Goal: Information Seeking & Learning: Check status

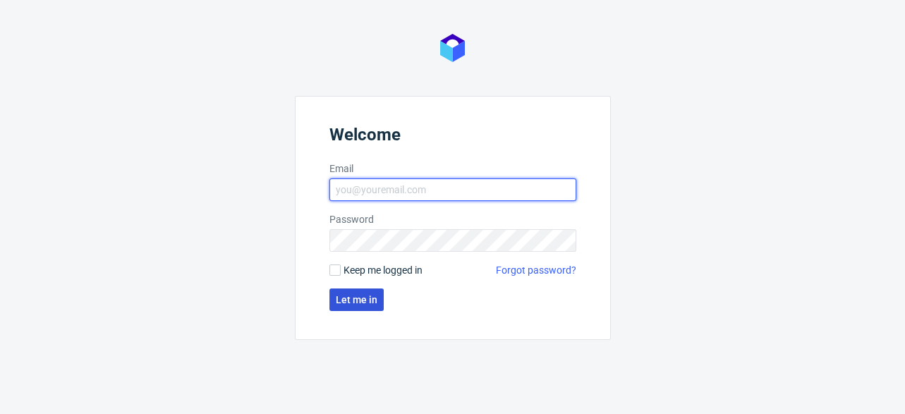
type input "[EMAIL_ADDRESS][DOMAIN_NAME]"
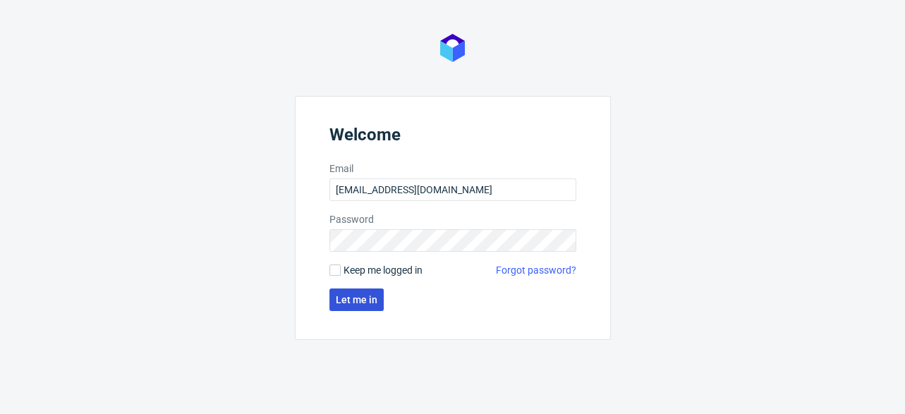
click at [372, 300] on span "Let me in" at bounding box center [357, 300] width 42 height 10
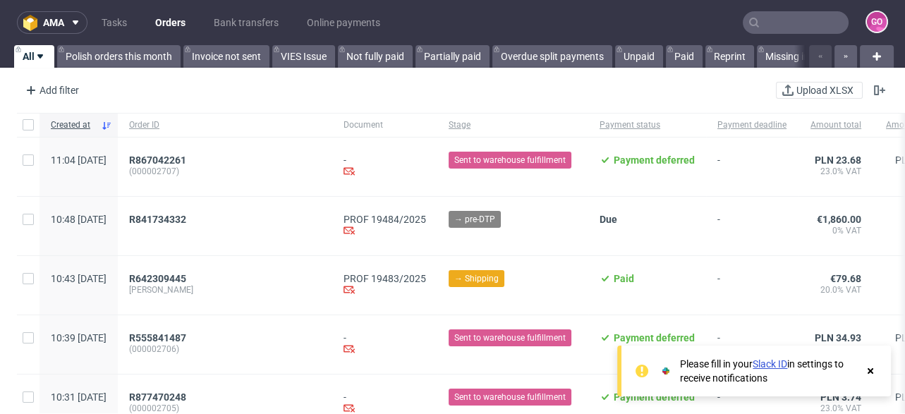
click at [814, 18] on input "text" at bounding box center [796, 22] width 106 height 23
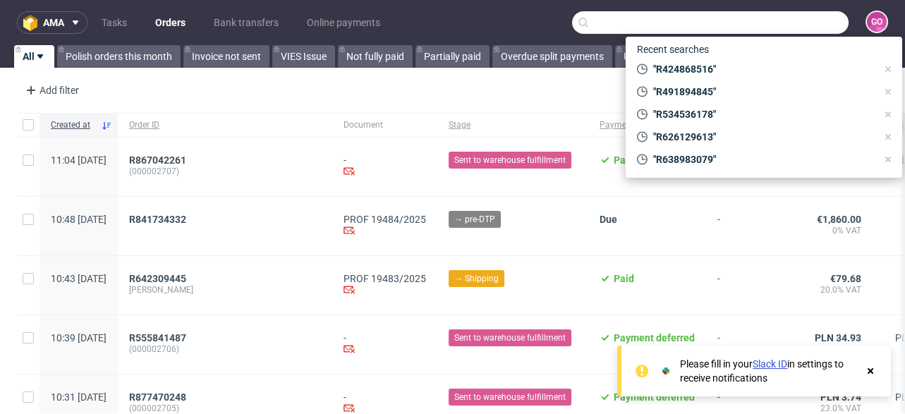
paste input "000002519"
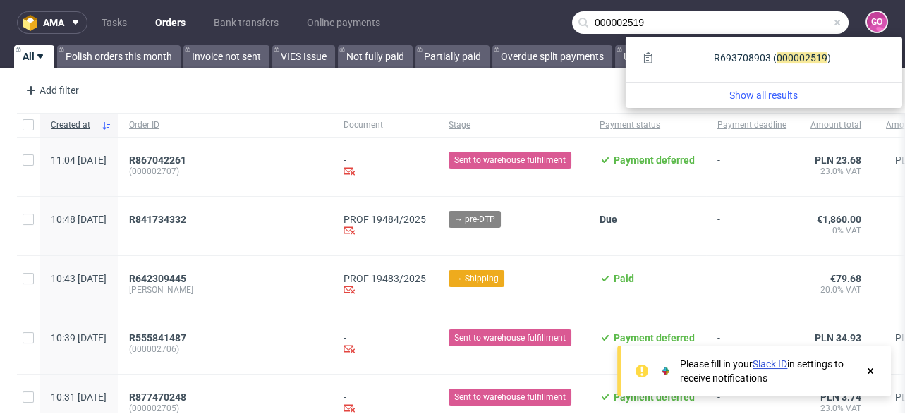
type input "000002519"
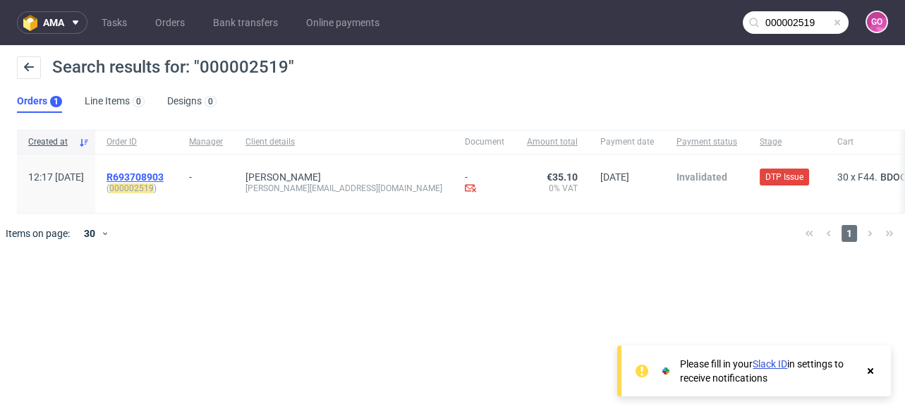
click at [164, 172] on span "R693708903" at bounding box center [134, 176] width 57 height 11
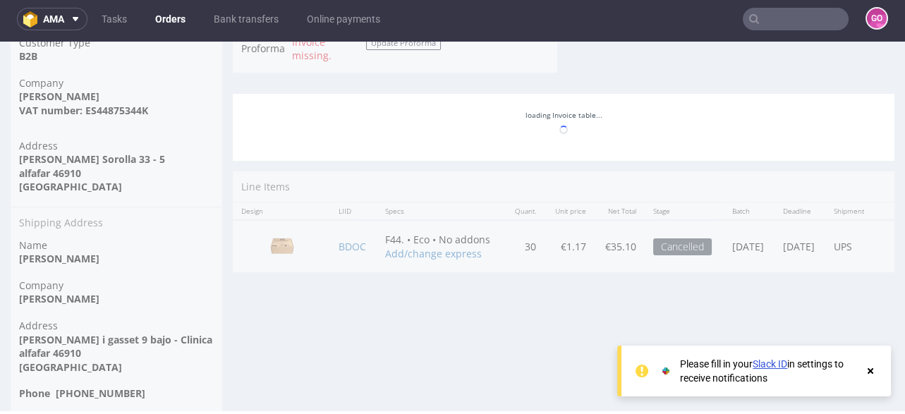
scroll to position [786, 0]
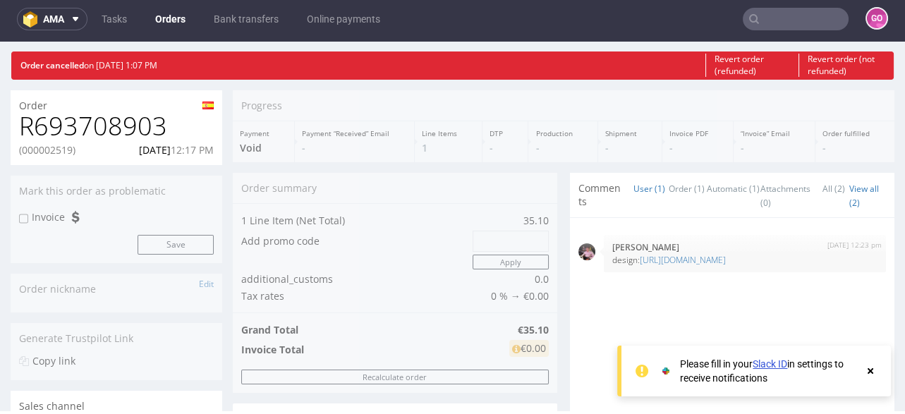
scroll to position [0, 0]
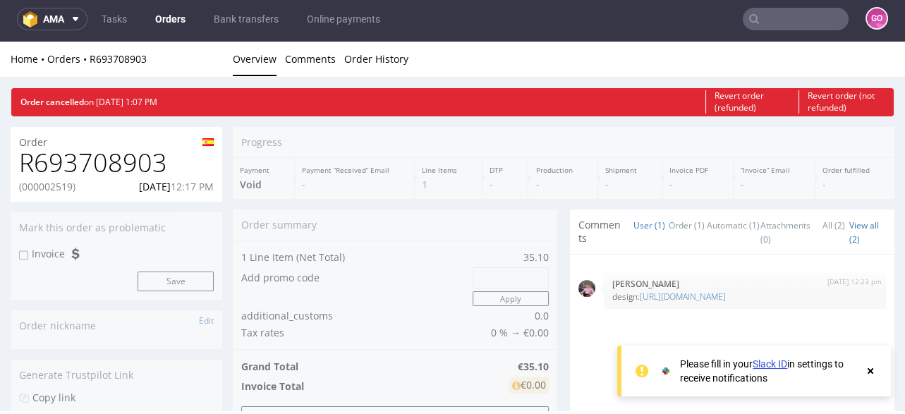
click at [109, 163] on h1 "R693708903" at bounding box center [116, 163] width 195 height 28
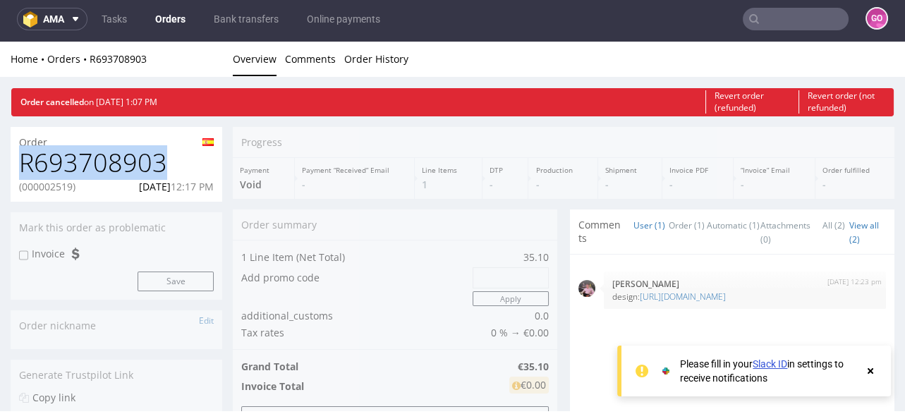
click at [109, 163] on h1 "R693708903" at bounding box center [116, 163] width 195 height 28
copy h1 "R693708903"
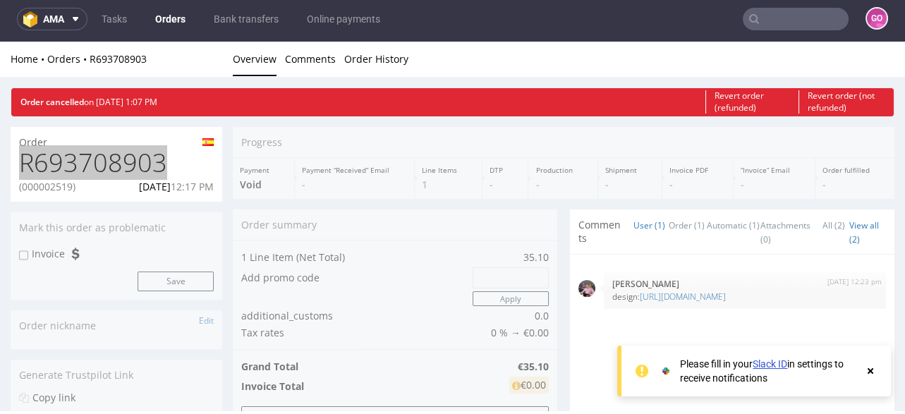
click at [759, 19] on input "text" at bounding box center [796, 19] width 106 height 23
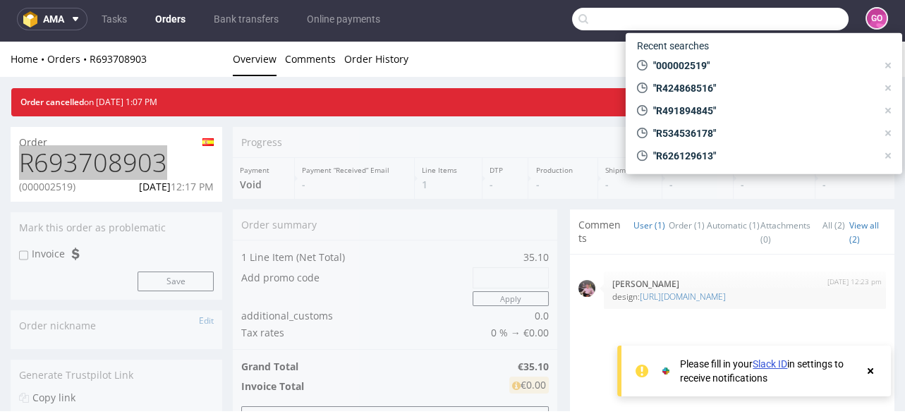
paste input "000002698"
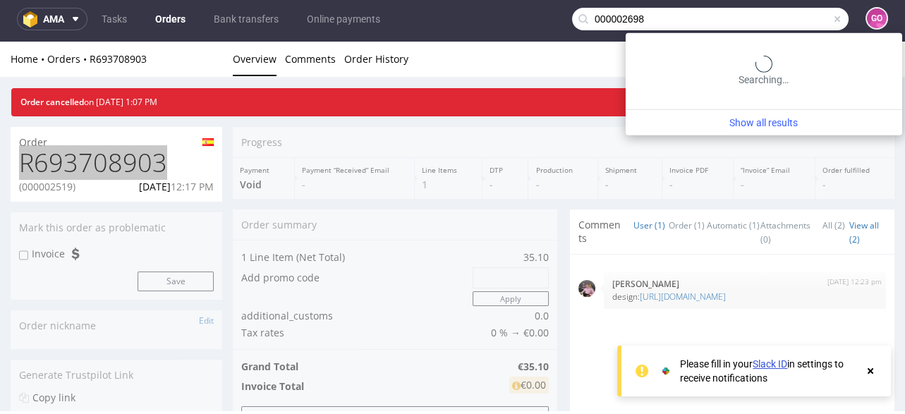
type input "000002698"
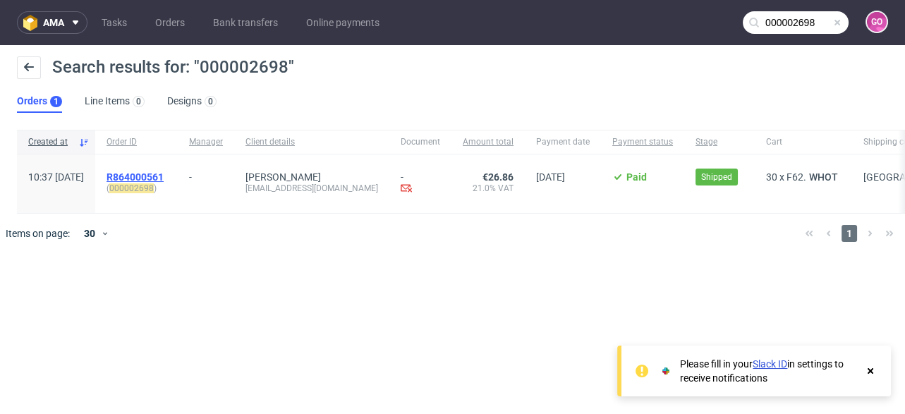
click at [157, 178] on span "R864000561" at bounding box center [134, 176] width 57 height 11
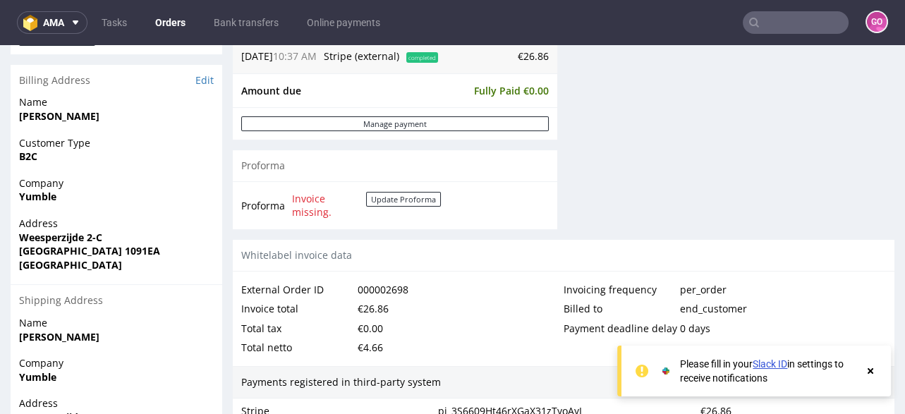
scroll to position [676, 0]
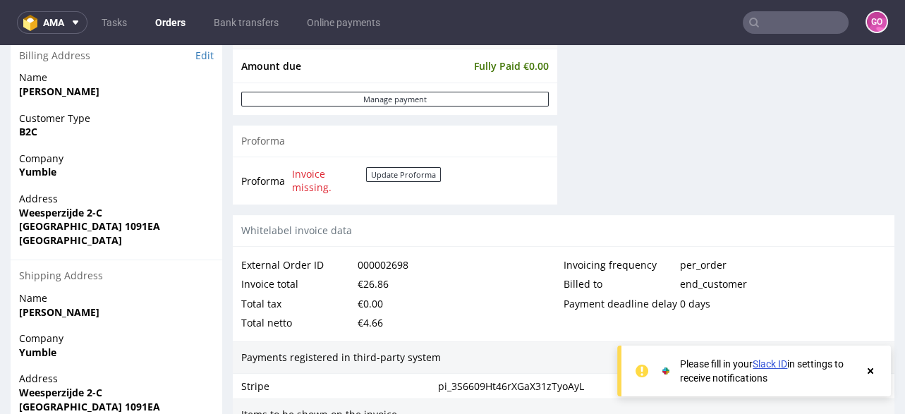
click at [84, 87] on strong "[PERSON_NAME]" at bounding box center [59, 91] width 80 height 13
copy strong "Bochkareva"
click at [38, 173] on strong "Yumble" at bounding box center [37, 171] width 37 height 13
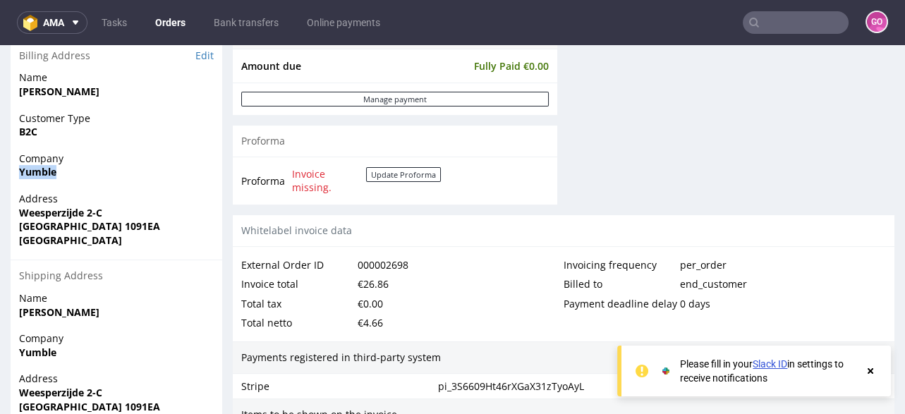
copy strong "Yumble"
click at [75, 206] on strong "Weesperzijde 2-C" at bounding box center [60, 212] width 83 height 13
copy strong "Weesperzijde 2-C"
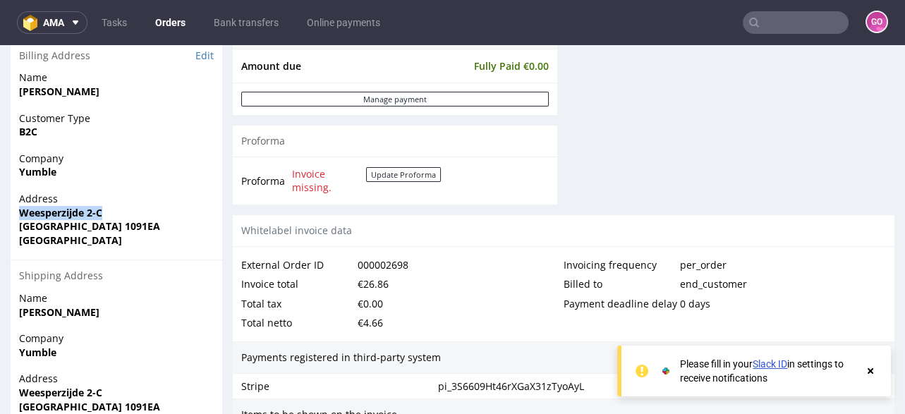
click at [55, 234] on strong "[GEOGRAPHIC_DATA]" at bounding box center [70, 239] width 103 height 13
click at [54, 226] on strong "[GEOGRAPHIC_DATA] 1091EA" at bounding box center [89, 225] width 141 height 13
copy strong "[GEOGRAPHIC_DATA]"
click at [106, 222] on strong "[GEOGRAPHIC_DATA] 1091EA" at bounding box center [89, 225] width 141 height 13
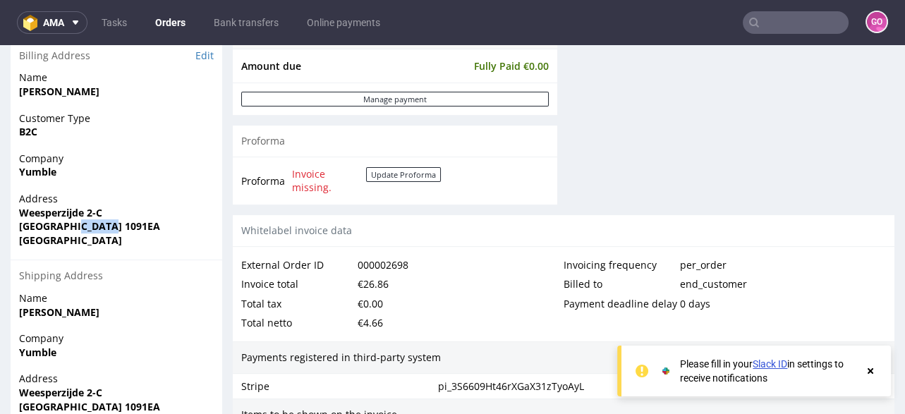
click at [106, 222] on strong "[GEOGRAPHIC_DATA] 1091EA" at bounding box center [89, 225] width 141 height 13
copy strong "1091EA"
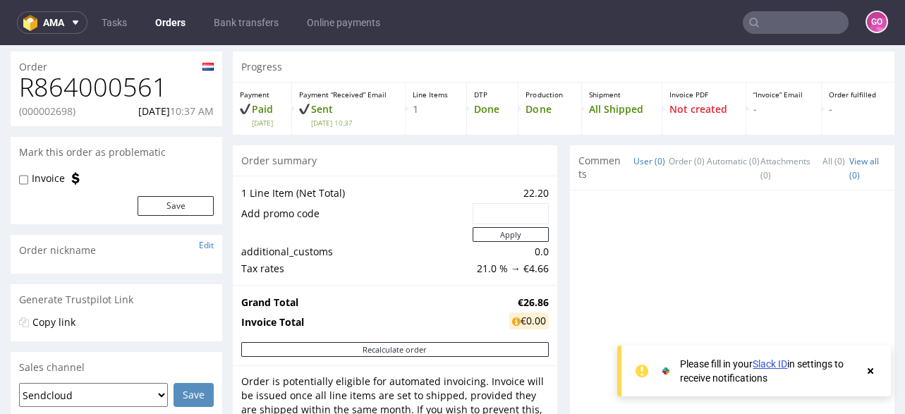
scroll to position [0, 0]
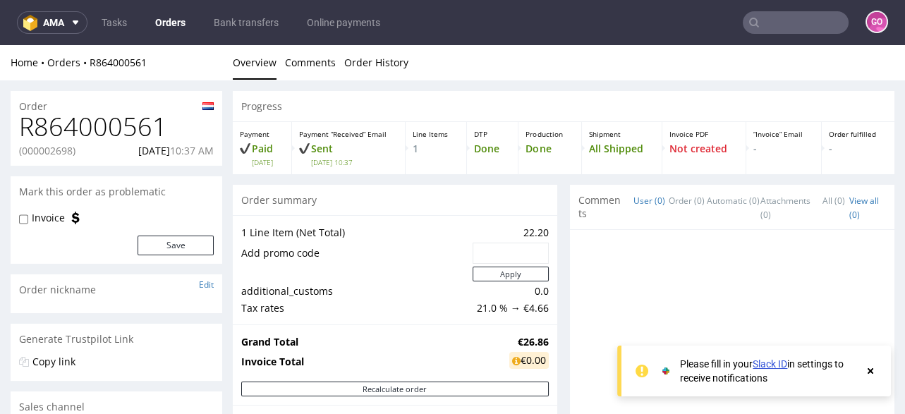
click at [138, 125] on h1 "R864000561" at bounding box center [116, 127] width 195 height 28
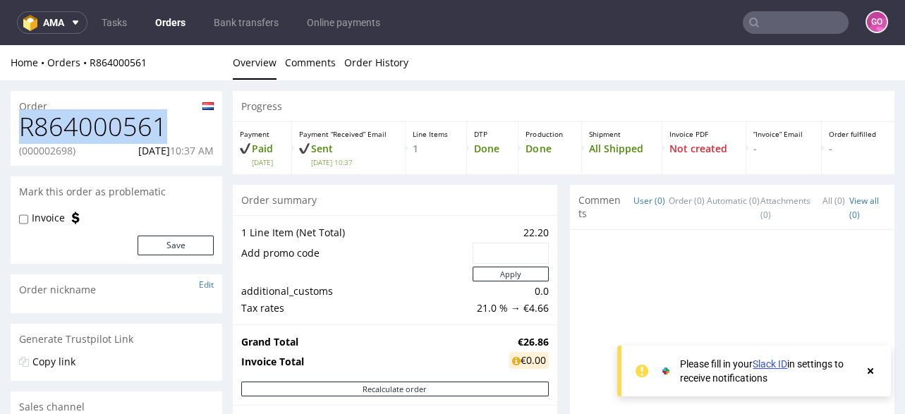
click at [138, 125] on h1 "R864000561" at bounding box center [116, 127] width 195 height 28
copy h1 "R864000561"
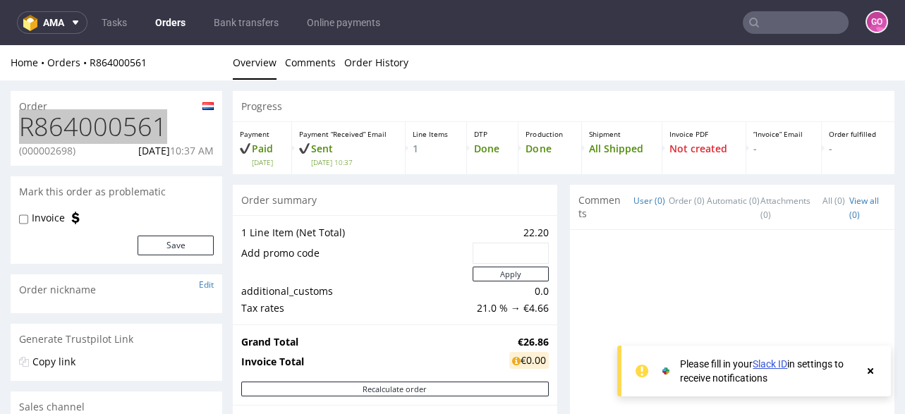
click at [783, 29] on input "text" at bounding box center [796, 22] width 106 height 23
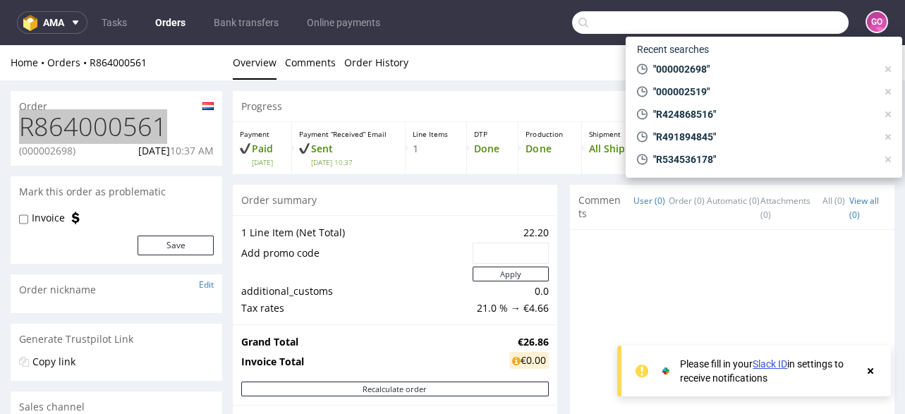
paste input "R745505354"
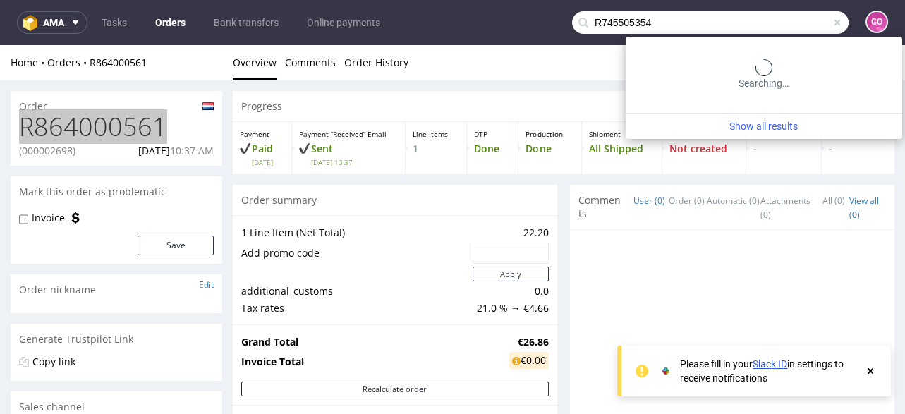
type input "R745505354"
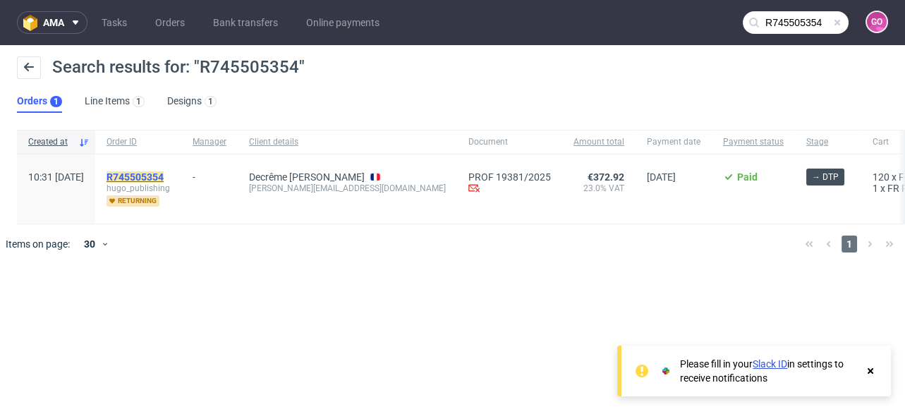
click at [153, 178] on mark "R745505354" at bounding box center [134, 176] width 57 height 11
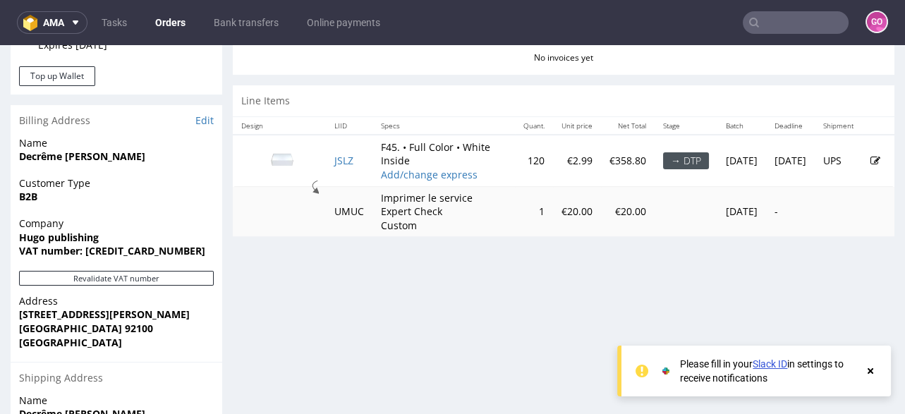
scroll to position [733, 0]
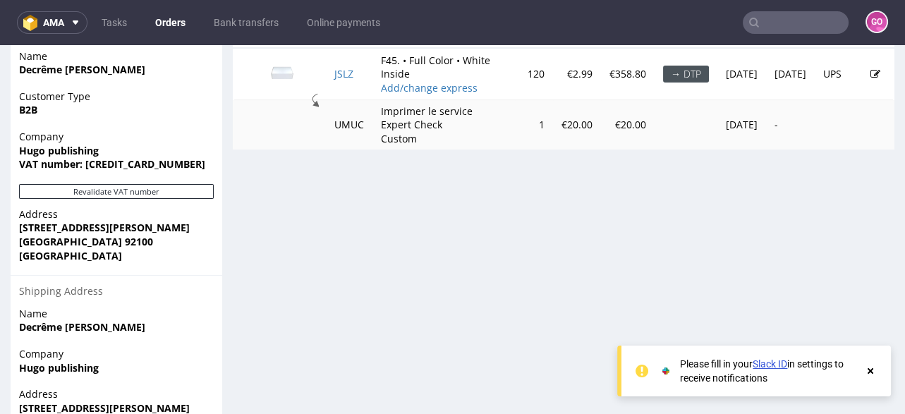
click at [129, 161] on strong "VAT number: [CREDIT_CARD_NUMBER]" at bounding box center [112, 163] width 186 height 13
copy strong "[CREDIT_CARD_NUMBER]"
